Goal: Navigation & Orientation: Understand site structure

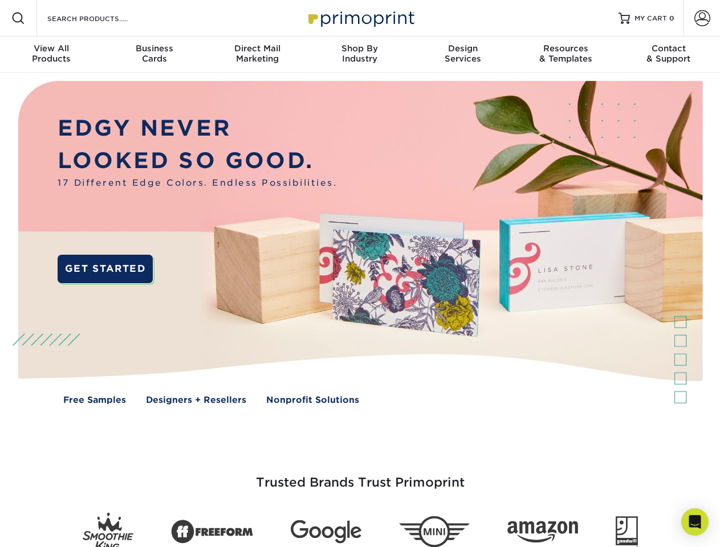
click at [360, 273] on img at bounding box center [359, 251] width 712 height 356
click at [18, 18] on span at bounding box center [18, 18] width 14 height 14
click at [701, 18] on span at bounding box center [702, 18] width 16 height 16
click at [51, 55] on div "View All Products" at bounding box center [51, 53] width 103 height 21
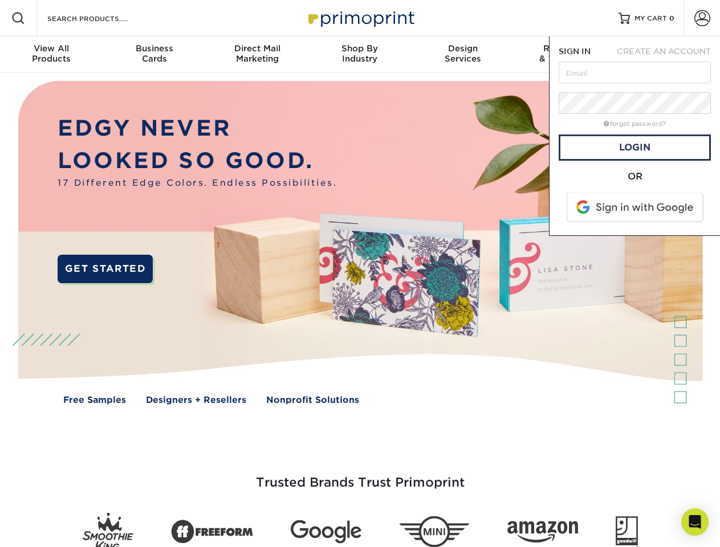
click at [154, 55] on div "Business Cards" at bounding box center [154, 53] width 103 height 21
click at [257, 55] on div "Direct Mail Marketing" at bounding box center [257, 53] width 103 height 21
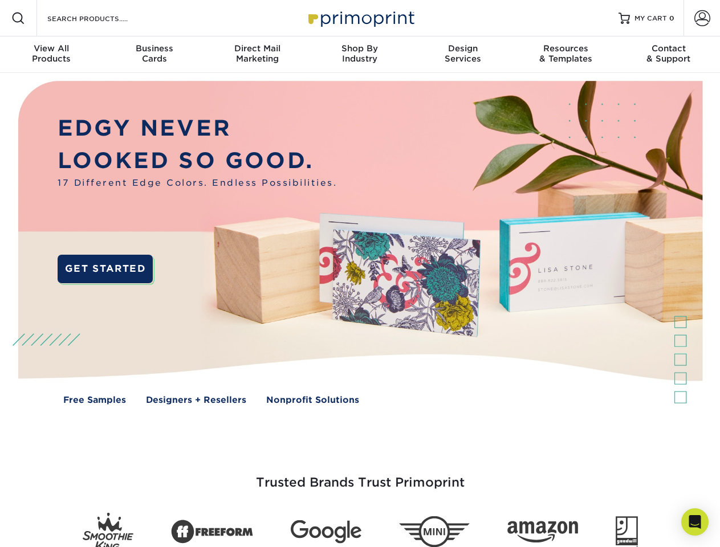
click at [360, 55] on div "Shop By Industry" at bounding box center [359, 53] width 103 height 21
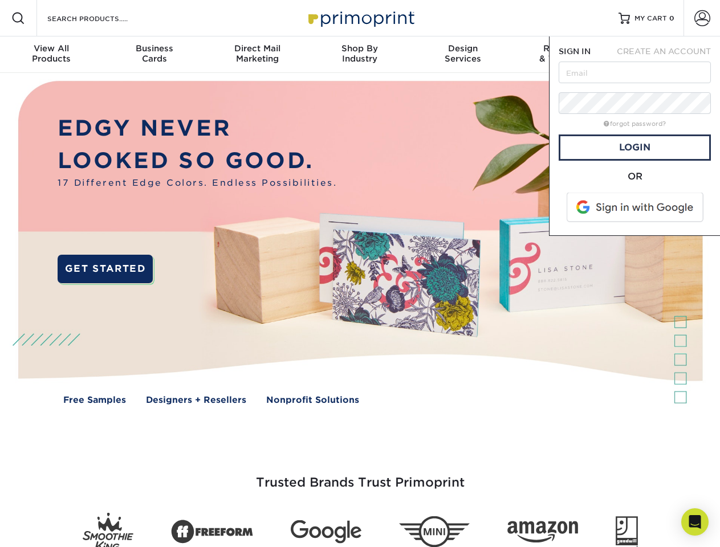
click at [463, 55] on div "Design Services" at bounding box center [462, 53] width 103 height 21
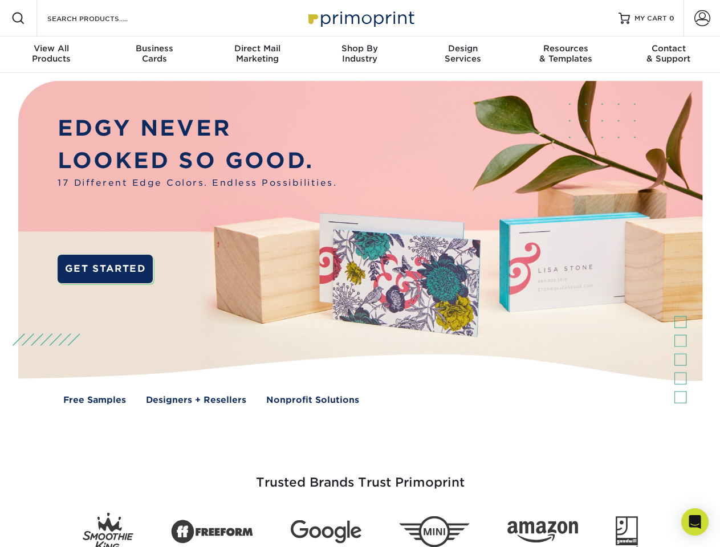
click at [565, 55] on span "SIGN IN" at bounding box center [574, 51] width 32 height 9
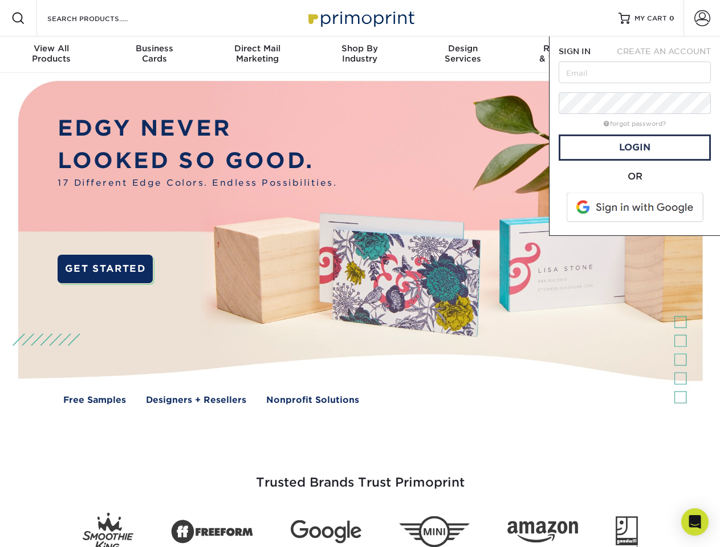
click at [668, 55] on div "Contact & Support" at bounding box center [668, 53] width 103 height 21
